Goal: Complete application form

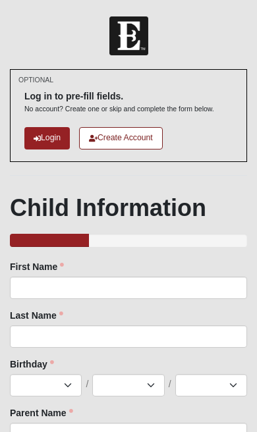
click at [133, 141] on link "Create Account" at bounding box center [121, 138] width 84 height 22
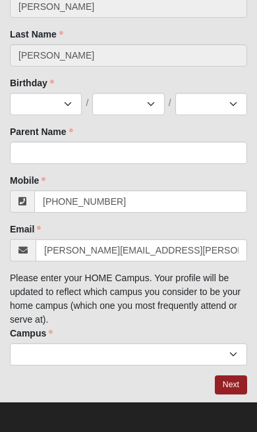
scroll to position [335, 0]
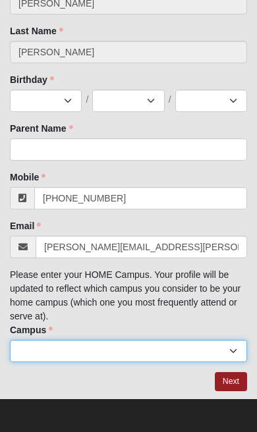
click at [235, 346] on select "Arlington Baymeadows Eleven22 Online [PERSON_NAME][GEOGRAPHIC_DATA] Jesup [GEOG…" at bounding box center [128, 351] width 237 height 22
select select "15"
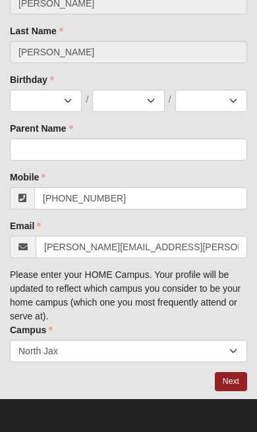
click at [237, 384] on link "Next" at bounding box center [231, 381] width 32 height 19
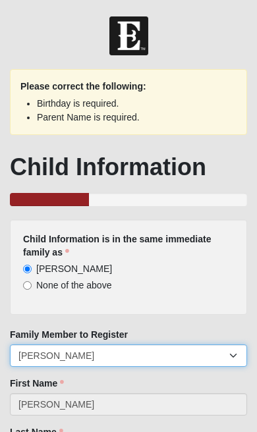
click at [183, 358] on select "[PERSON_NAME] [PERSON_NAME] [PERSON_NAME]" at bounding box center [128, 355] width 237 height 22
select select "295285"
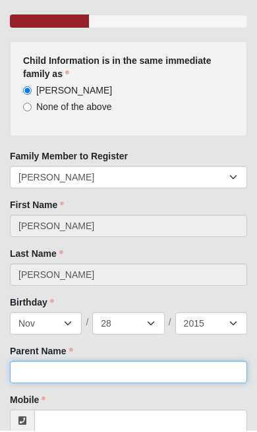
click at [33, 373] on input "Parent Name" at bounding box center [128, 373] width 237 height 22
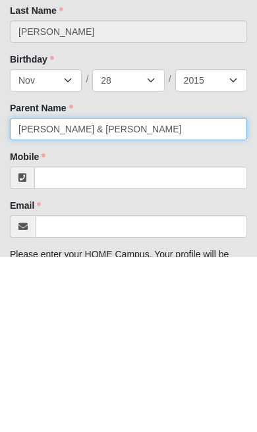
type input "[PERSON_NAME] & [PERSON_NAME]"
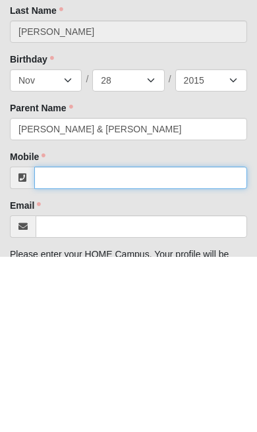
click at [78, 342] on input "Mobile" at bounding box center [140, 353] width 213 height 22
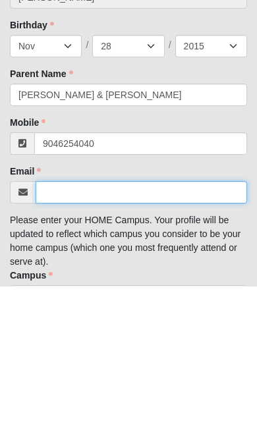
click at [73, 326] on input "Email" at bounding box center [141, 337] width 211 height 22
type input "[PHONE_NUMBER]"
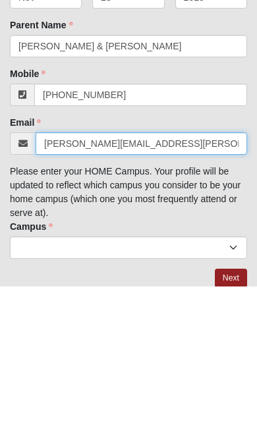
type input "[PERSON_NAME][EMAIL_ADDRESS][PERSON_NAME][DOMAIN_NAME]"
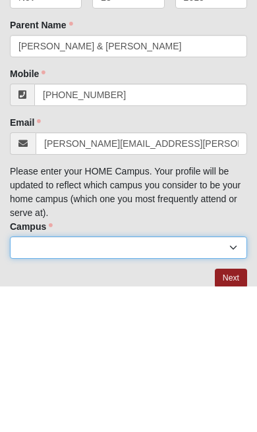
click at [78, 382] on select "Arlington Baymeadows Eleven22 Online [PERSON_NAME][GEOGRAPHIC_DATA] Jesup [GEOG…" at bounding box center [128, 393] width 237 height 22
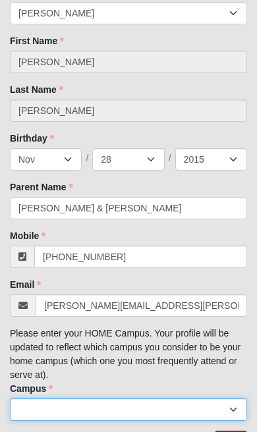
select select "15"
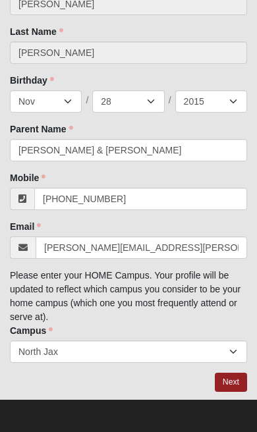
scroll to position [335, 0]
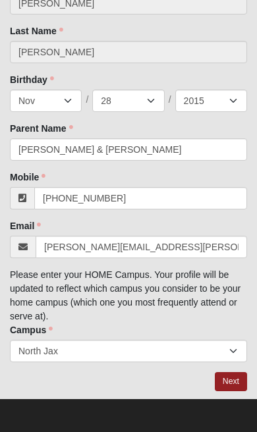
click at [238, 385] on link "Next" at bounding box center [231, 381] width 32 height 19
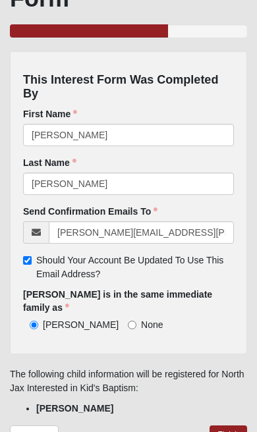
scroll to position [133, 0]
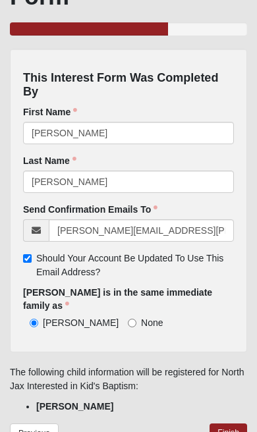
click at [235, 423] on link "Finish" at bounding box center [228, 432] width 38 height 19
